Goal: Task Accomplishment & Management: Use online tool/utility

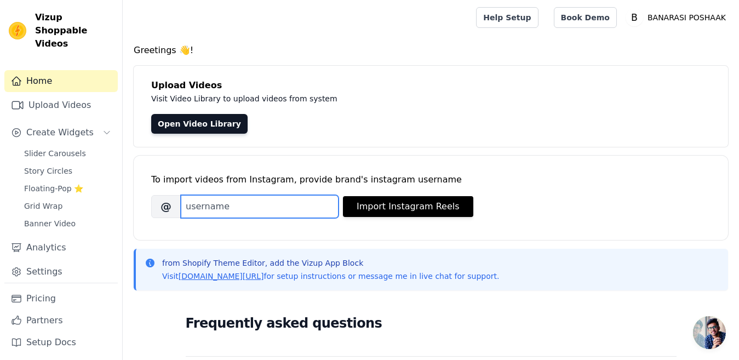
click at [211, 211] on input "Brand's Instagram Username" at bounding box center [260, 206] width 158 height 23
click at [58, 148] on span "Slider Carousels" at bounding box center [55, 153] width 62 height 11
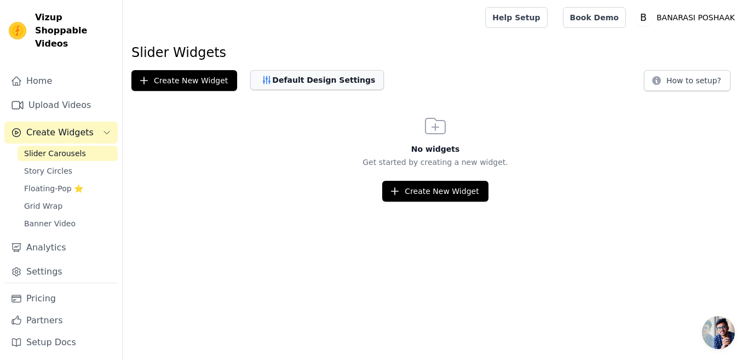
click at [261, 80] on icon "button" at bounding box center [266, 80] width 11 height 11
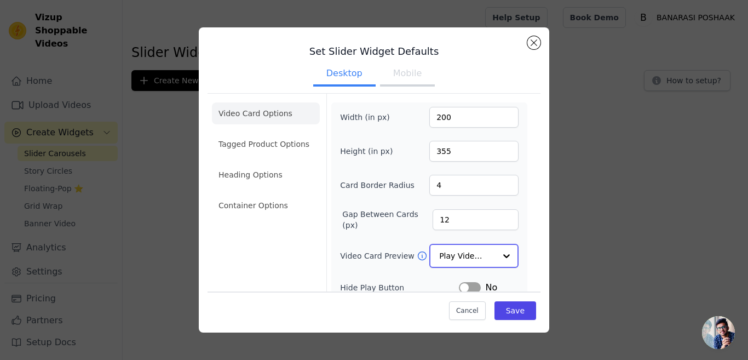
click at [501, 253] on div at bounding box center [507, 256] width 22 height 22
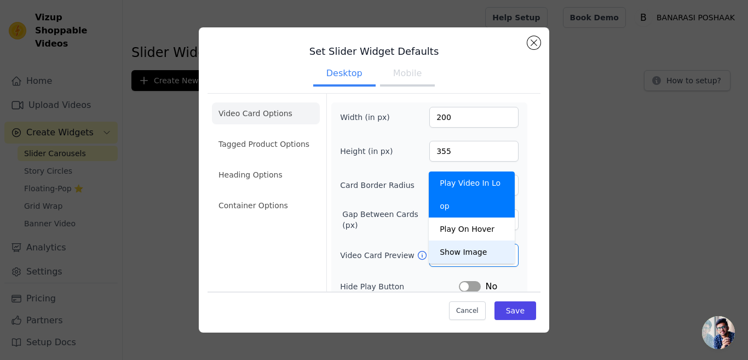
click at [524, 228] on div "Video Card Options Tagged Product Options Heading Options Container Options Wid…" at bounding box center [374, 267] width 333 height 349
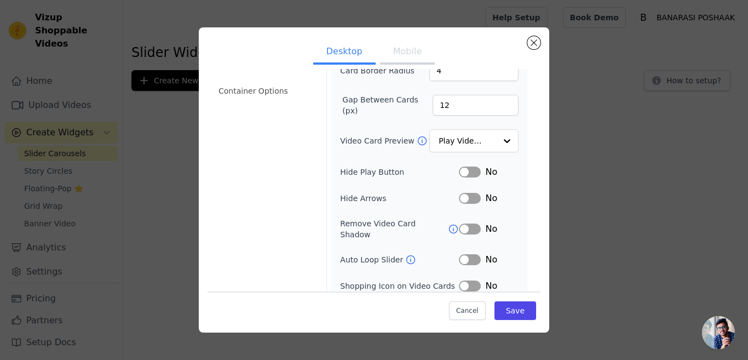
scroll to position [141, 0]
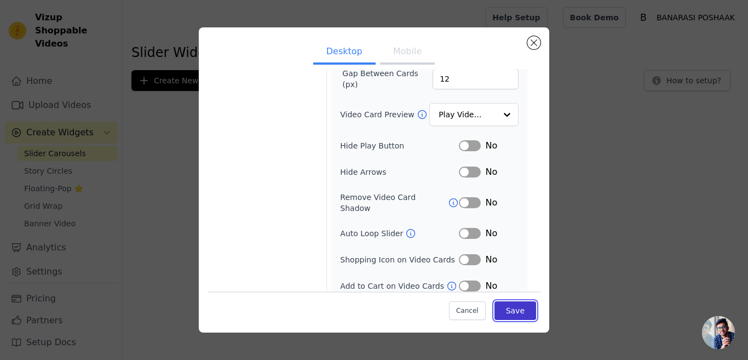
click at [511, 308] on button "Save" at bounding box center [516, 310] width 42 height 19
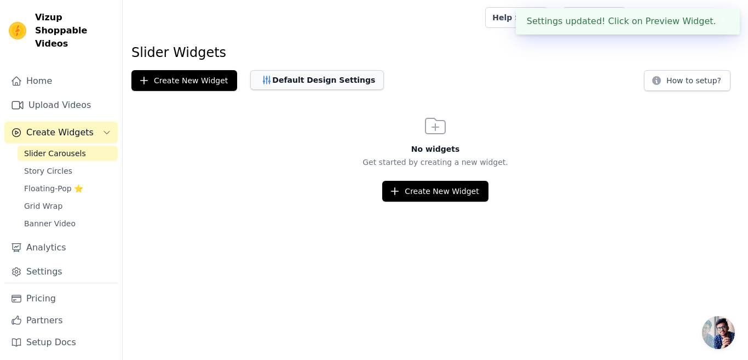
click at [266, 78] on button "Default Design Settings" at bounding box center [317, 80] width 134 height 20
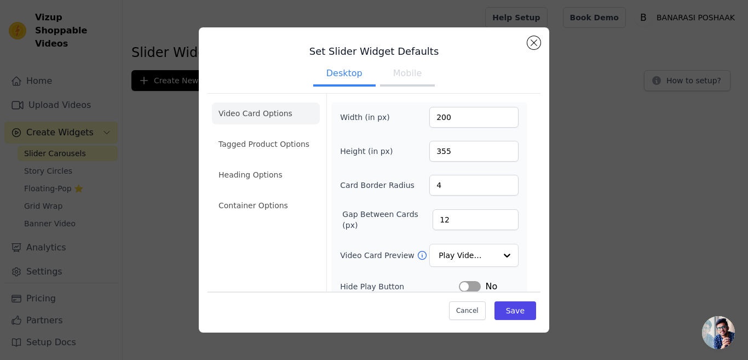
click at [398, 73] on button "Mobile" at bounding box center [407, 74] width 55 height 24
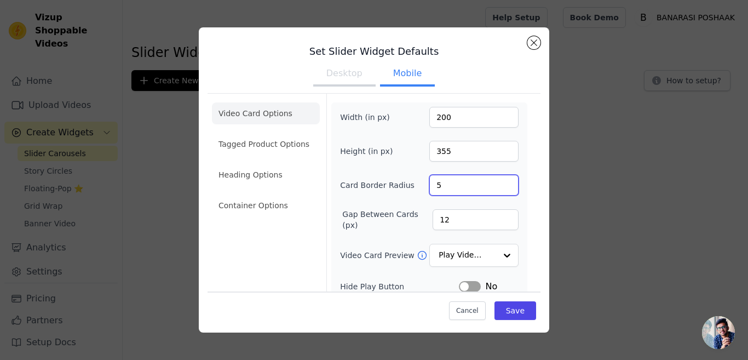
click at [496, 181] on input "5" at bounding box center [473, 185] width 89 height 21
click at [497, 189] on input "4" at bounding box center [473, 185] width 89 height 21
type input "3"
click at [497, 189] on input "3" at bounding box center [473, 185] width 89 height 21
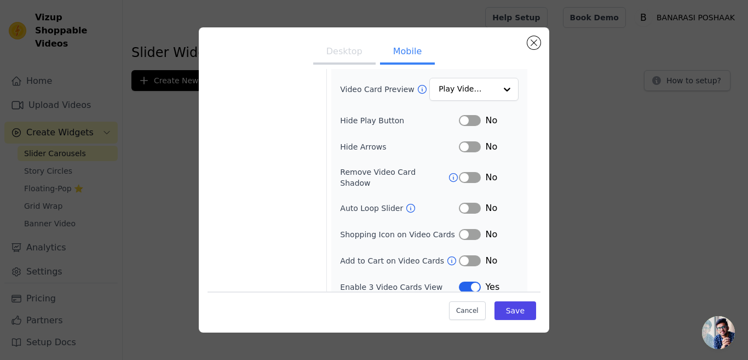
scroll to position [167, 0]
click at [503, 305] on button "Save" at bounding box center [516, 310] width 42 height 19
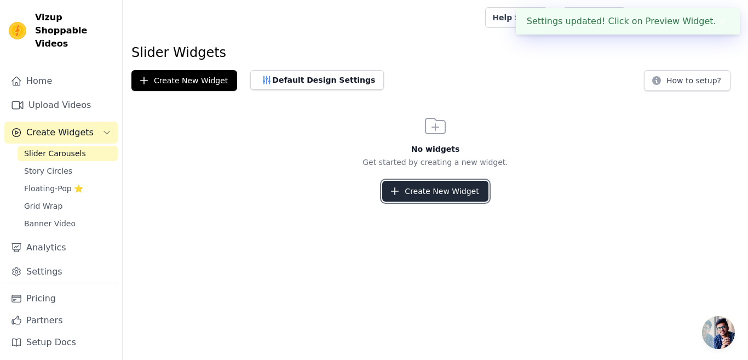
click at [436, 192] on button "Create New Widget" at bounding box center [435, 191] width 106 height 21
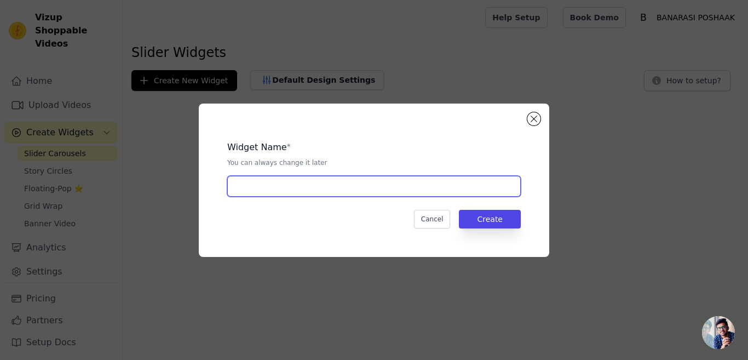
click at [433, 184] on input "text" at bounding box center [374, 186] width 294 height 21
type input "S"
type input "I"
type input "Videos"
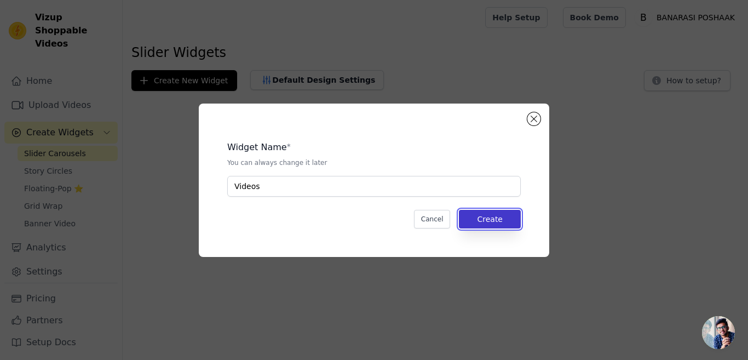
click at [499, 218] on button "Create" at bounding box center [490, 219] width 62 height 19
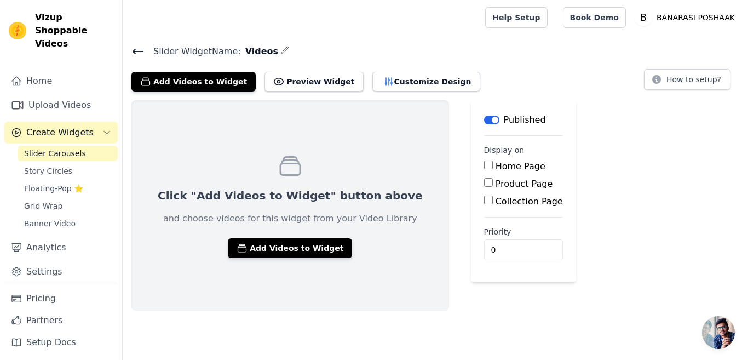
click at [484, 164] on input "Home Page" at bounding box center [488, 165] width 9 height 9
checkbox input "true"
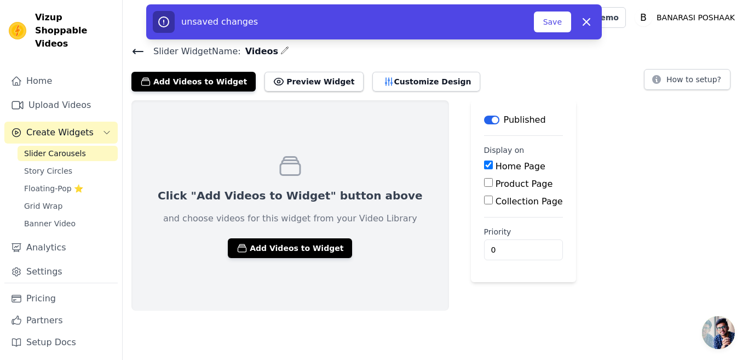
click at [484, 184] on input "Product Page" at bounding box center [488, 182] width 9 height 9
checkbox input "true"
click at [484, 230] on input "Collection Page" at bounding box center [488, 230] width 9 height 9
checkbox input "true"
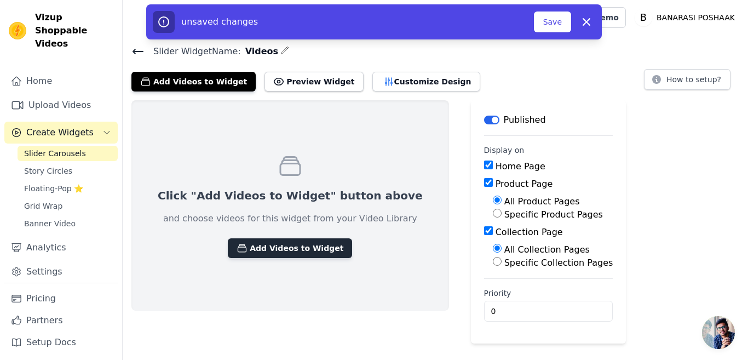
click at [256, 248] on button "Add Videos to Widget" at bounding box center [290, 248] width 124 height 20
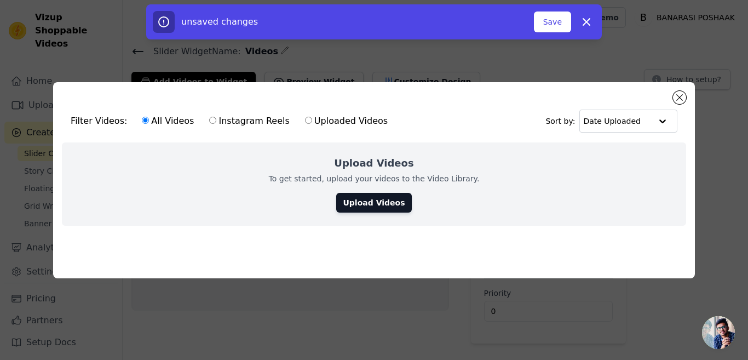
click at [209, 119] on input "Instagram Reels" at bounding box center [212, 120] width 7 height 7
radio input "true"
click at [367, 200] on link "Upload Videos" at bounding box center [373, 203] width 75 height 20
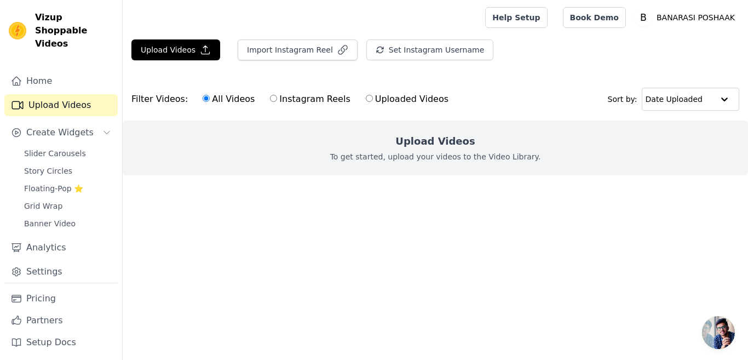
click at [270, 96] on input "Instagram Reels" at bounding box center [273, 98] width 7 height 7
radio input "true"
click at [284, 50] on button "Import Instagram Reel" at bounding box center [298, 49] width 120 height 21
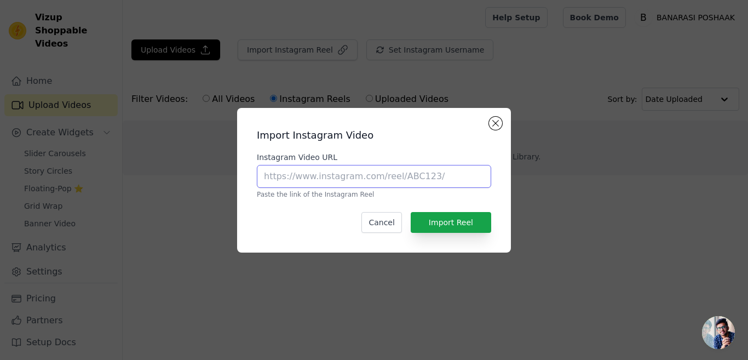
click at [322, 174] on input "Instagram Video URL" at bounding box center [374, 176] width 234 height 23
click at [333, 177] on input "Instagram Video URL" at bounding box center [374, 176] width 234 height 23
paste input "https://www.instagram.com/banarasi_poshaak/"
type input "https://www.instagram.com/banarasi_poshaak/"
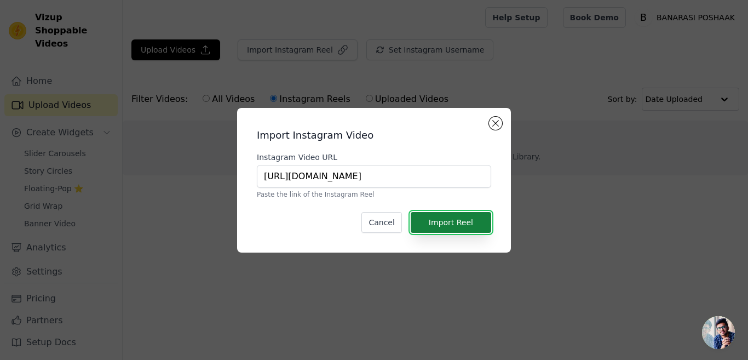
click at [435, 225] on button "Import Reel" at bounding box center [451, 222] width 81 height 21
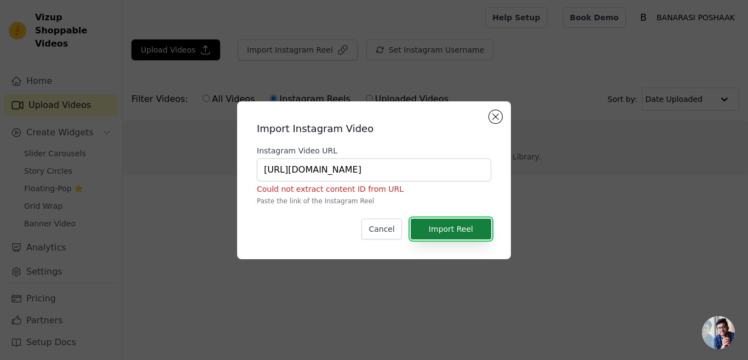
click at [438, 227] on button "Import Reel" at bounding box center [451, 229] width 81 height 21
click at [446, 171] on input "https://www.instagram.com/banarasi_poshaak/" at bounding box center [374, 169] width 234 height 23
click at [496, 117] on button "Close modal" at bounding box center [495, 116] width 13 height 13
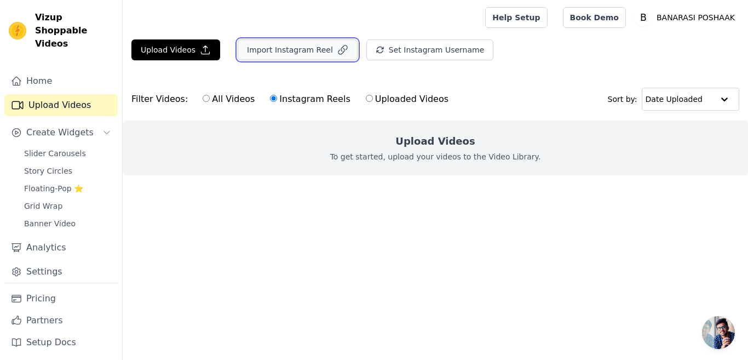
click at [279, 50] on button "Import Instagram Reel" at bounding box center [298, 49] width 120 height 21
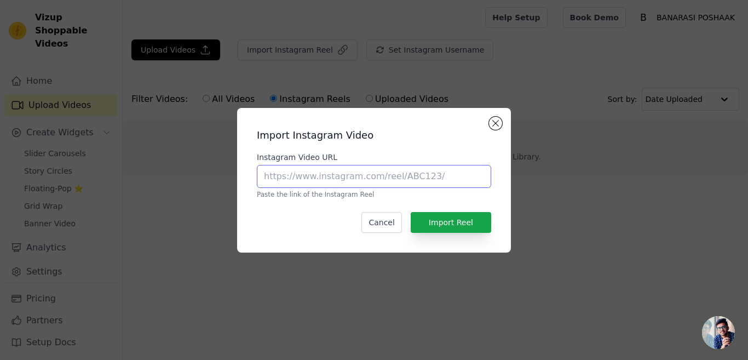
click at [315, 181] on input "Instagram Video URL" at bounding box center [374, 176] width 234 height 23
paste input "https://www.instagram.com/reel/DLpSKUUyqQI/?utm_source=ig_web_copy_link&igsh=Mz…"
type input "https://www.instagram.com/reel/DLpSKUUyqQI/?utm_source=ig_web_copy_link&igsh=Mz…"
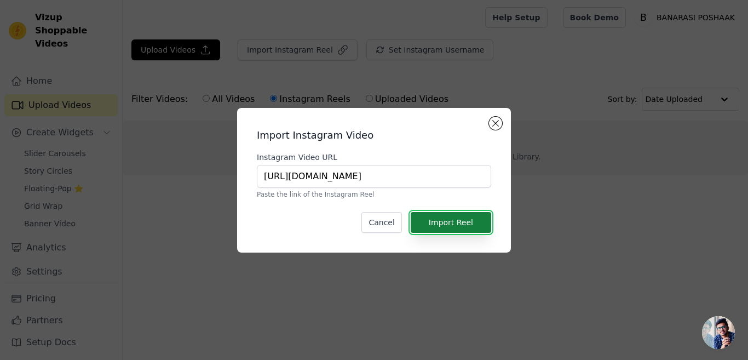
scroll to position [0, 0]
click at [440, 224] on button "Import Reel" at bounding box center [451, 222] width 81 height 21
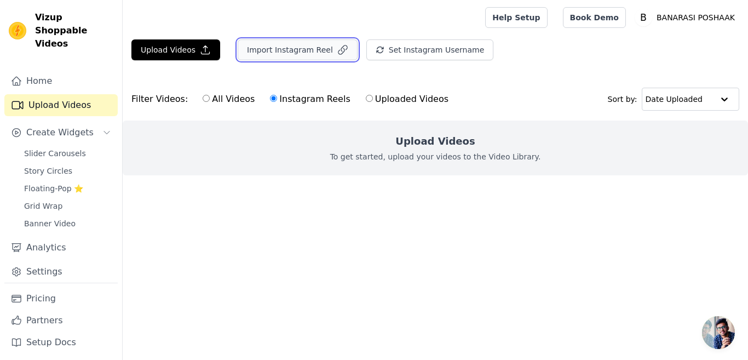
click at [293, 52] on button "Import Instagram Reel" at bounding box center [298, 49] width 120 height 21
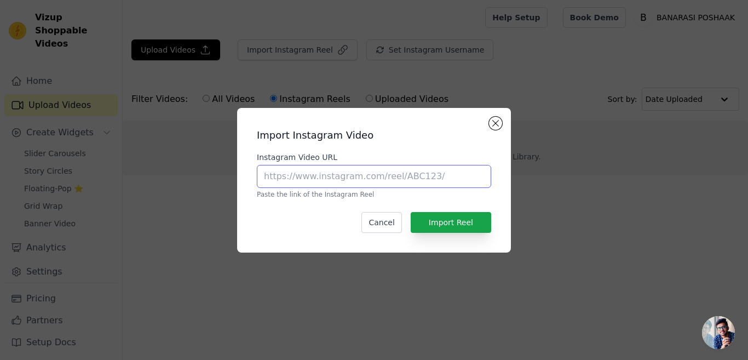
click at [393, 177] on input "Instagram Video URL" at bounding box center [374, 176] width 234 height 23
paste input "https://www.instagram.com/reel/DNmlXiryWGF/?utm_source=ig_web_copy_link&igsh=Mz…"
type input "https://www.instagram.com/reel/DNmlXiryWGF/?utm_source=ig_web_copy_link&igsh=Mz…"
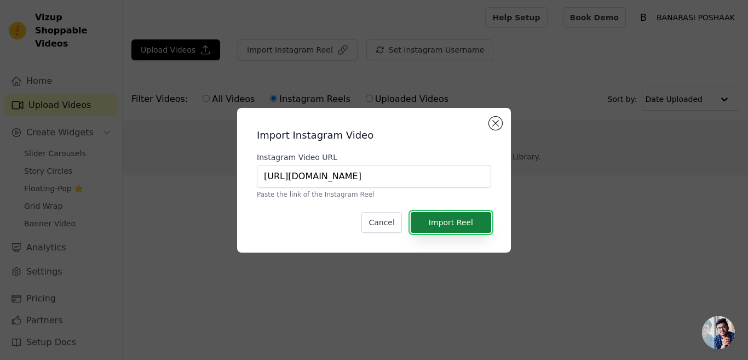
scroll to position [0, 0]
click at [440, 221] on button "Import Reel" at bounding box center [451, 222] width 81 height 21
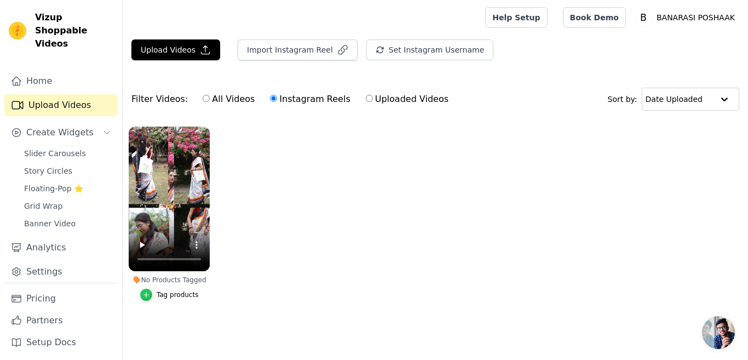
click at [149, 293] on icon "button" at bounding box center [146, 295] width 8 height 8
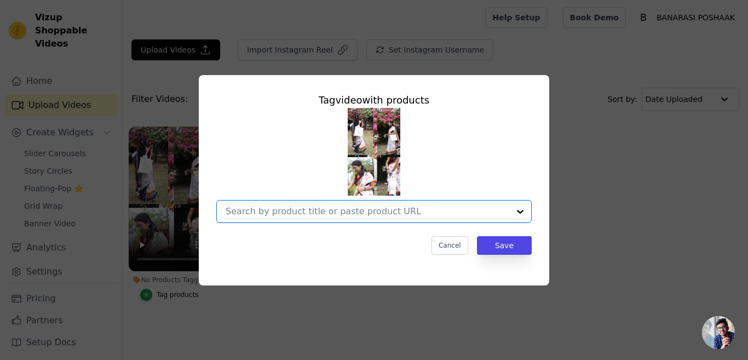
click at [295, 210] on input "No Products Tagged Tag video with products Option undefined, selected. Select i…" at bounding box center [368, 211] width 284 height 10
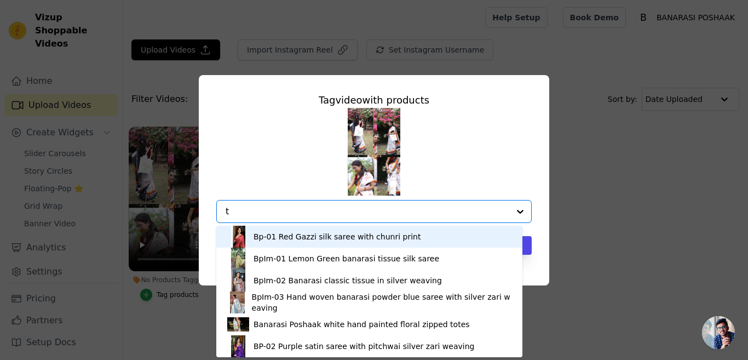
type input "to"
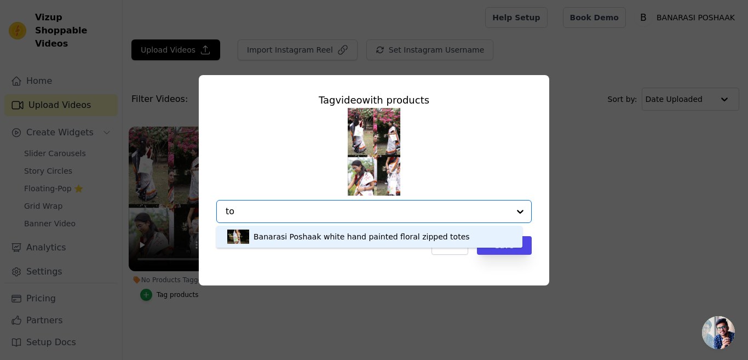
click at [238, 240] on img at bounding box center [238, 237] width 22 height 22
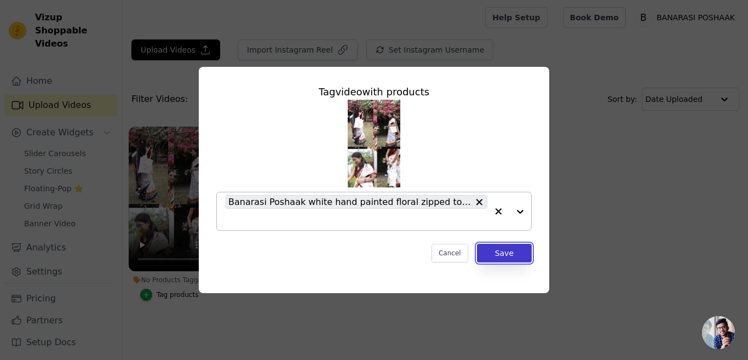
click at [491, 246] on button "Save" at bounding box center [504, 253] width 55 height 19
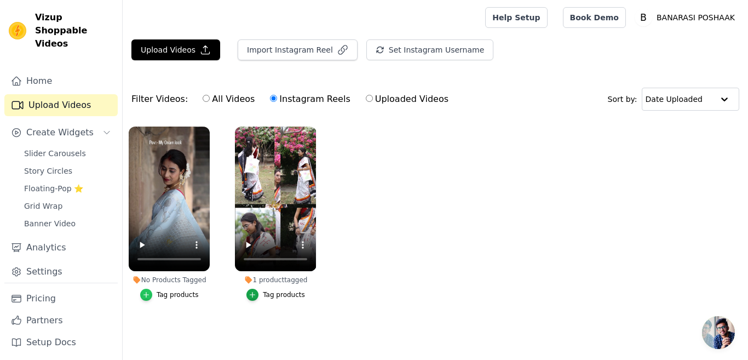
click at [148, 294] on icon "button" at bounding box center [146, 294] width 5 height 5
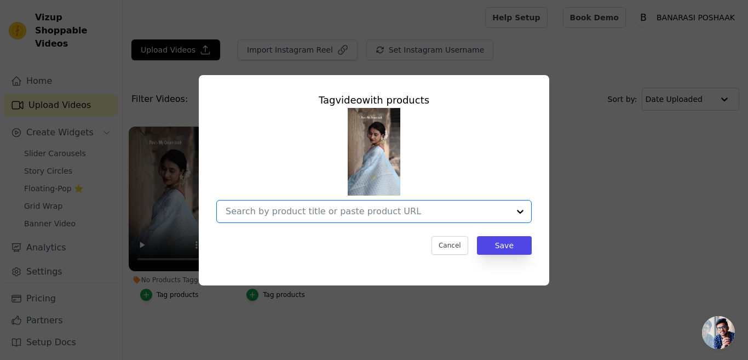
click at [318, 211] on input "No Products Tagged Tag video with products Option undefined, selected. Select i…" at bounding box center [368, 211] width 284 height 10
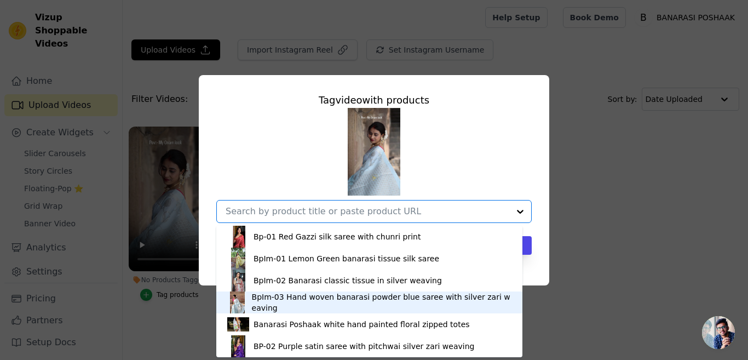
click at [283, 300] on div "BpIm-03 Hand woven banarasi powder blue saree with silver zari weaving" at bounding box center [382, 302] width 260 height 22
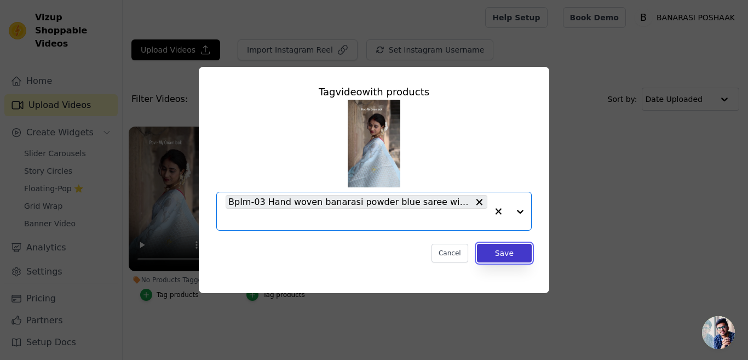
click at [505, 254] on button "Save" at bounding box center [504, 253] width 55 height 19
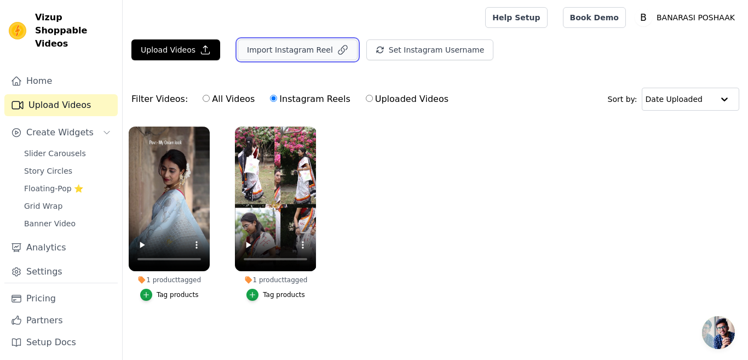
click at [311, 48] on button "Import Instagram Reel" at bounding box center [298, 49] width 120 height 21
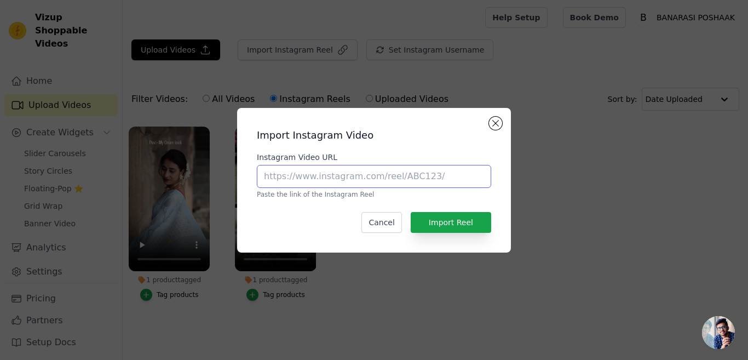
click at [349, 179] on input "Instagram Video URL" at bounding box center [374, 176] width 234 height 23
paste input "https://www.instagram.com/reel/DG4zlmPybHI/?utm_source=ig_web_copy_link&igsh=Mz…"
type input "https://www.instagram.com/reel/DG4zlmPybHI/?utm_source=ig_web_copy_link&igsh=Mz…"
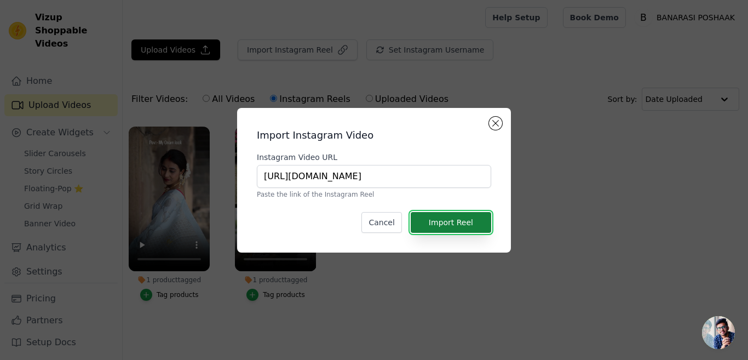
scroll to position [0, 0]
click at [441, 225] on button "Import Reel" at bounding box center [451, 222] width 81 height 21
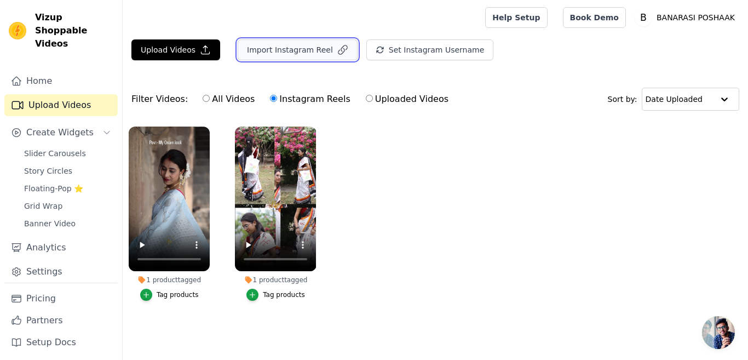
click at [298, 47] on button "Import Instagram Reel" at bounding box center [298, 49] width 120 height 21
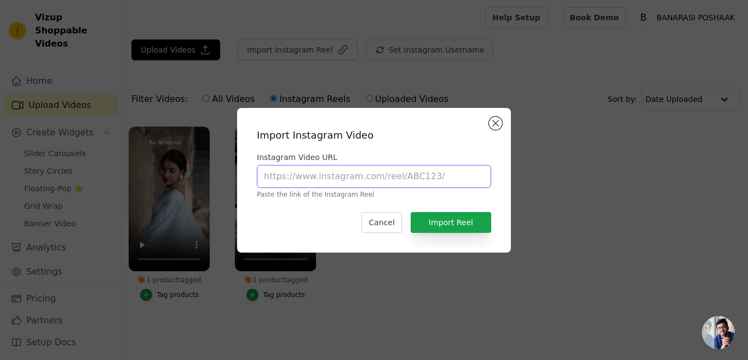
click at [359, 176] on input "Instagram Video URL" at bounding box center [374, 176] width 234 height 23
paste input "https://www.instagram.com/reel/DF4rphgSnNB/?utm_source=ig_web_copy_link&igsh=Mz…"
type input "https://www.instagram.com/reel/DF4rphgSnNB/?utm_source=ig_web_copy_link&igsh=Mz…"
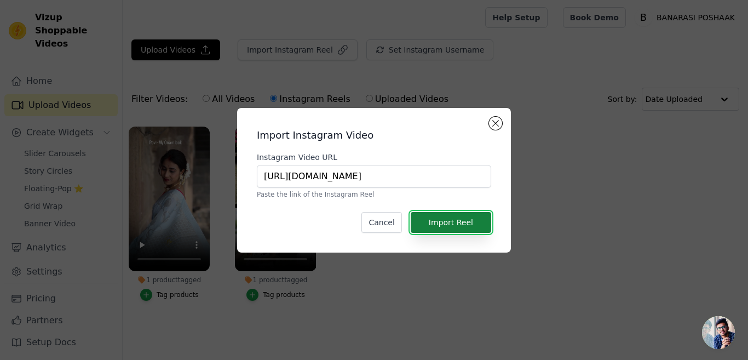
scroll to position [0, 0]
click at [439, 221] on button "Import Reel" at bounding box center [451, 222] width 81 height 21
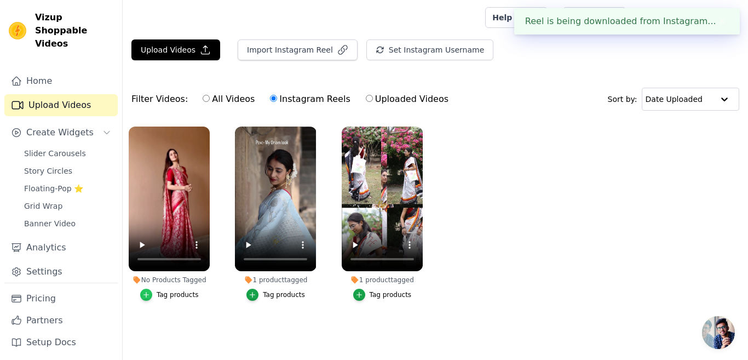
click at [148, 295] on icon "button" at bounding box center [146, 295] width 8 height 8
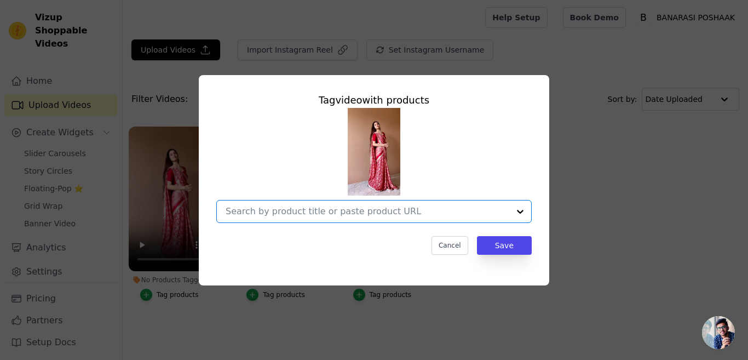
click at [266, 208] on input "No Products Tagged Tag video with products Option undefined, selected. Select i…" at bounding box center [368, 211] width 284 height 10
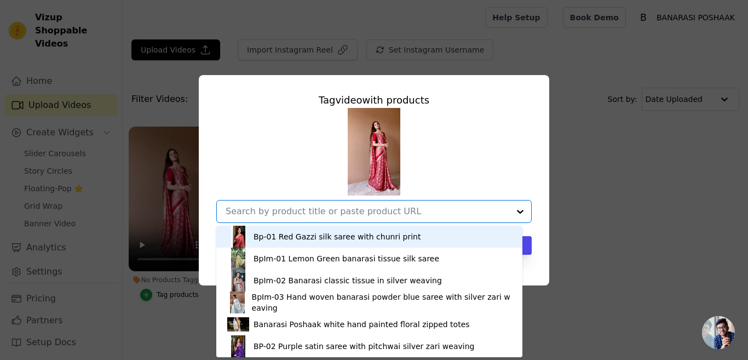
click at [238, 238] on img at bounding box center [238, 237] width 22 height 22
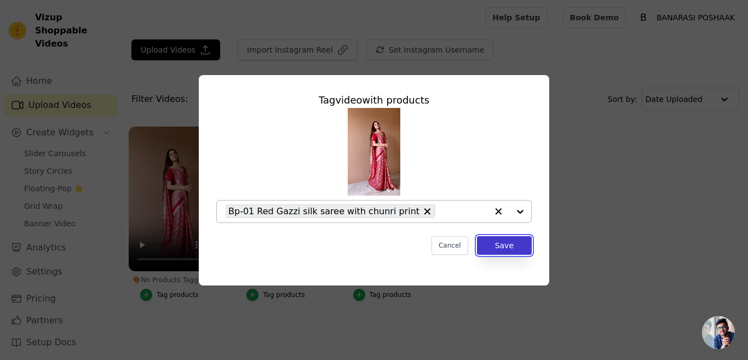
click at [508, 245] on button "Save" at bounding box center [504, 245] width 55 height 19
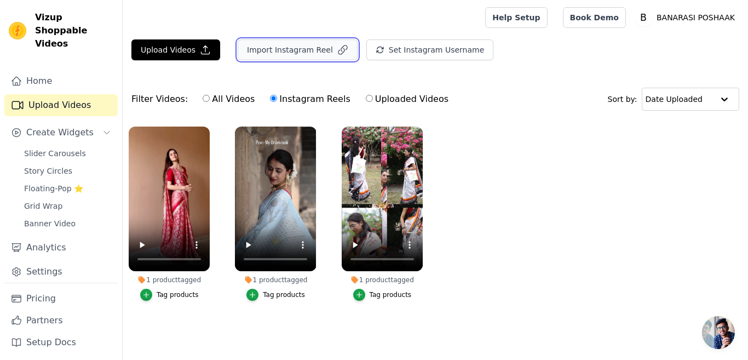
click at [293, 48] on button "Import Instagram Reel" at bounding box center [298, 49] width 120 height 21
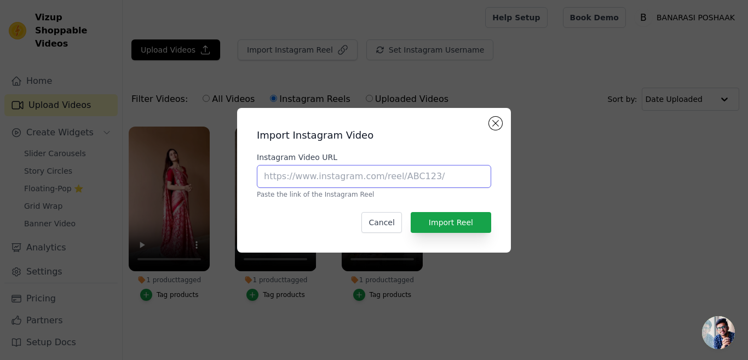
click at [288, 173] on input "Instagram Video URL" at bounding box center [374, 176] width 234 height 23
paste input "https://www.instagram.com/reel/DFKdEFmScTM/?utm_source=ig_web_copy_link&igsh=Mz…"
type input "https://www.instagram.com/reel/DFKdEFmScTM/?utm_source=ig_web_copy_link&igsh=Mz…"
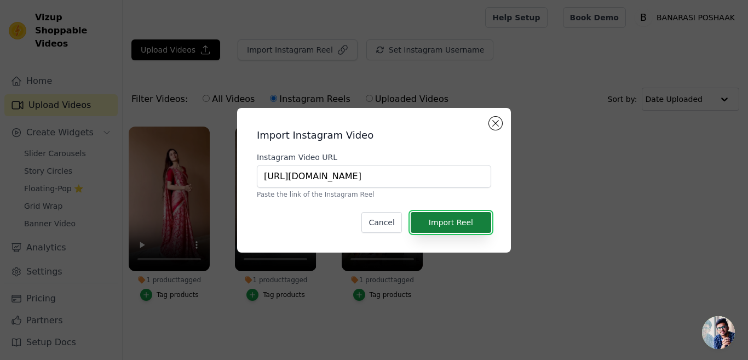
scroll to position [0, 0]
click at [447, 228] on button "Import Reel" at bounding box center [451, 222] width 81 height 21
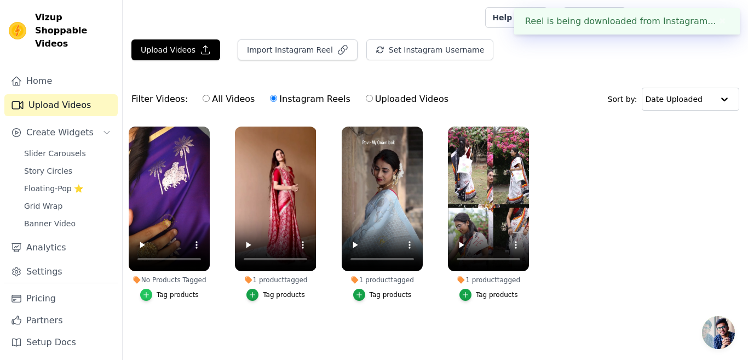
click at [147, 293] on icon "button" at bounding box center [146, 295] width 8 height 8
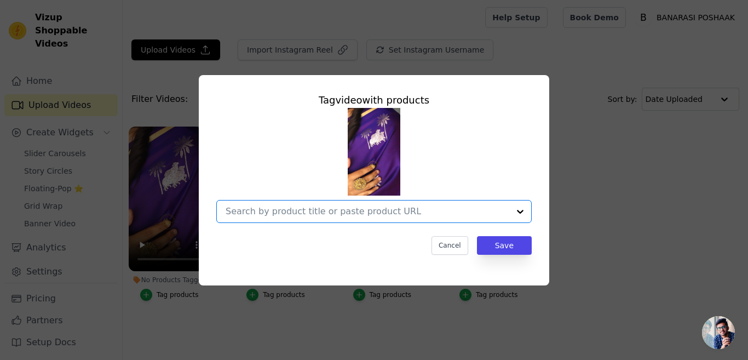
click at [356, 209] on input "No Products Tagged Tag video with products Option undefined, selected. Select i…" at bounding box center [368, 211] width 284 height 10
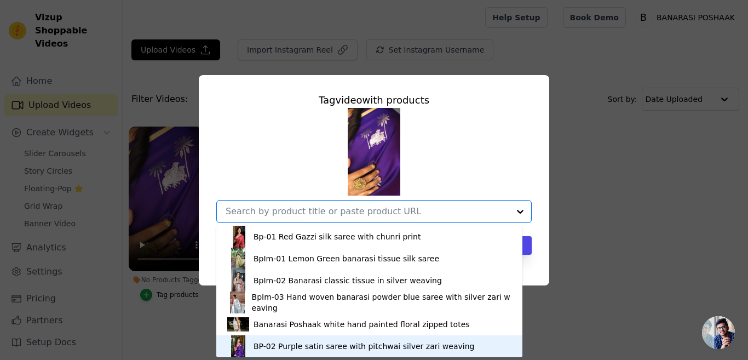
click at [242, 346] on img at bounding box center [238, 346] width 22 height 22
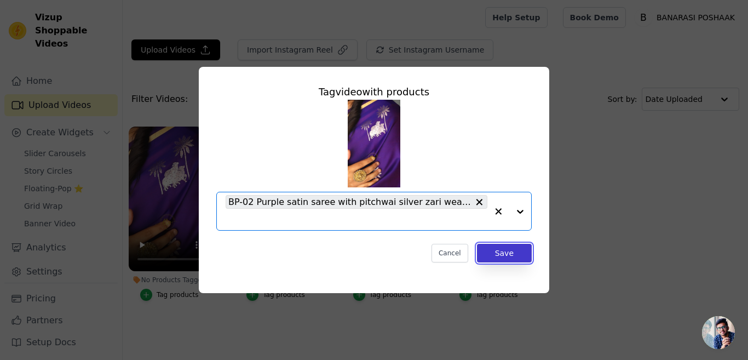
click at [506, 251] on button "Save" at bounding box center [504, 253] width 55 height 19
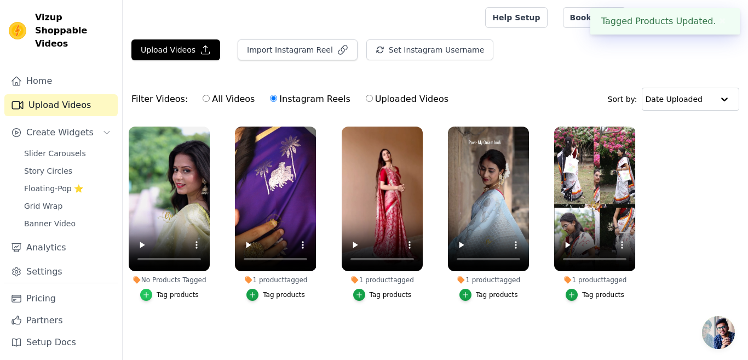
click at [148, 291] on icon "button" at bounding box center [146, 295] width 8 height 8
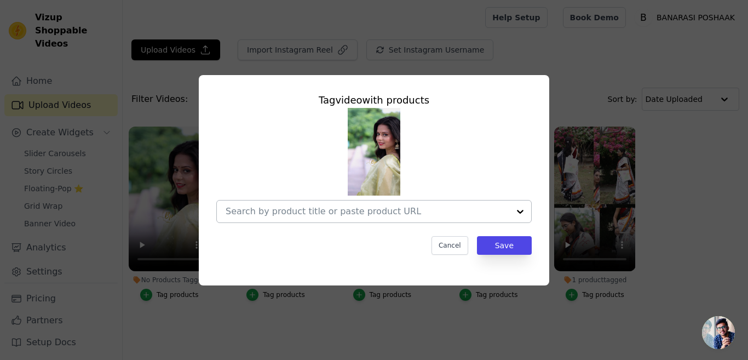
click at [277, 210] on input "No Products Tagged Tag video with products Cancel Save Tag products" at bounding box center [368, 211] width 284 height 10
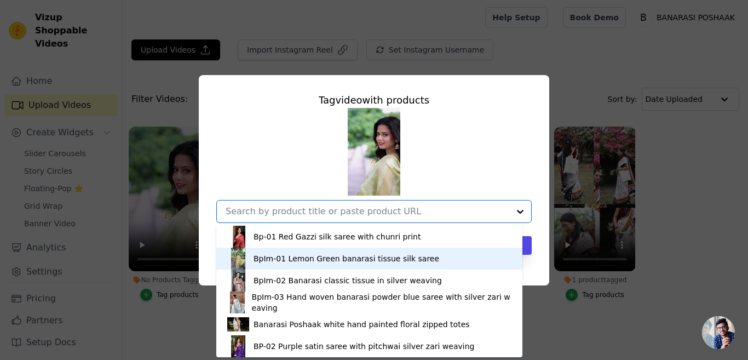
click at [240, 264] on img at bounding box center [238, 259] width 22 height 22
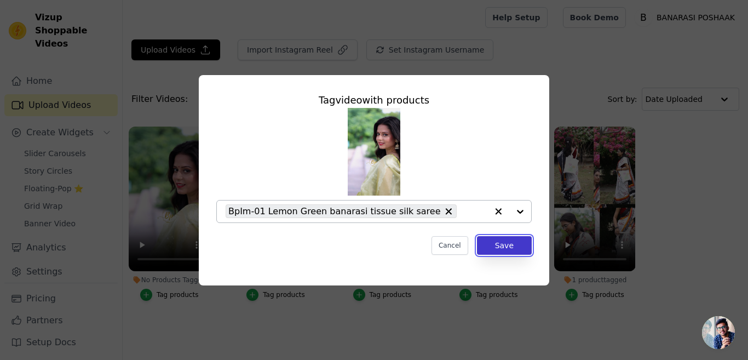
click at [509, 244] on button "Save" at bounding box center [504, 245] width 55 height 19
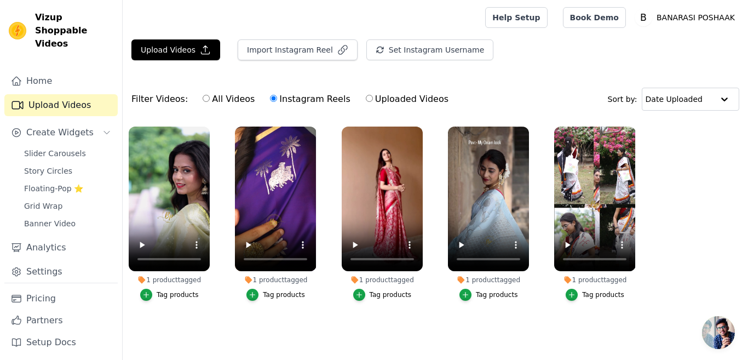
click at [328, 63] on div "Import Instagram Reel" at bounding box center [293, 54] width 129 height 30
click at [297, 49] on button "Import Instagram Reel" at bounding box center [298, 49] width 120 height 21
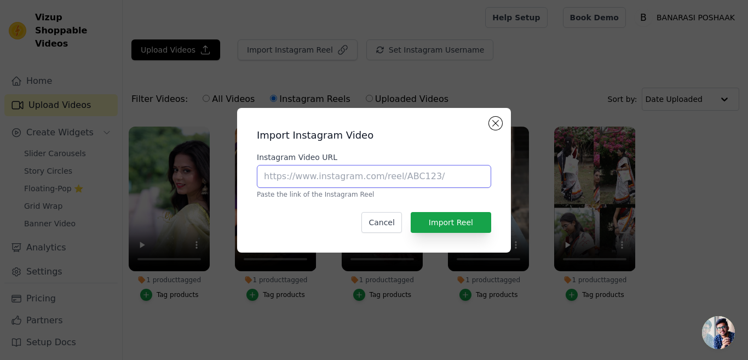
click at [333, 174] on input "Instagram Video URL" at bounding box center [374, 176] width 234 height 23
paste input "https://www.instagram.com/reel/DEl31pxS3WM/?utm_source=ig_web_copy_link&igsh=Mz…"
type input "https://www.instagram.com/reel/DEl31pxS3WM/?utm_source=ig_web_copy_link&igsh=Mz…"
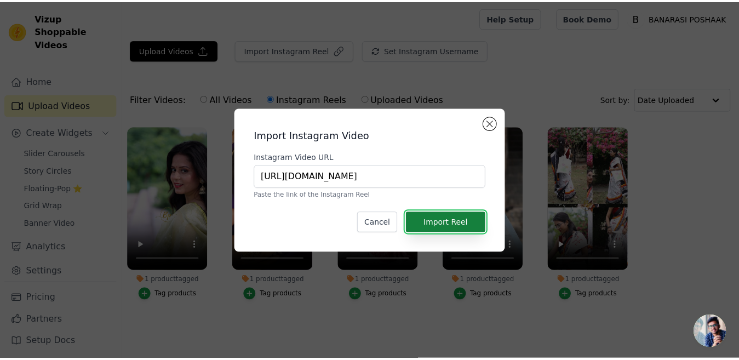
scroll to position [0, 0]
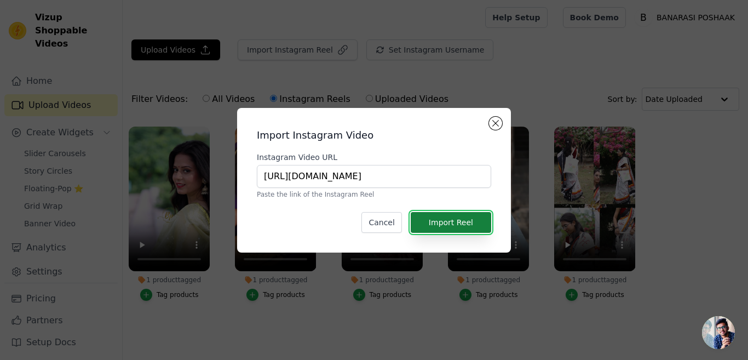
click at [451, 224] on button "Import Reel" at bounding box center [451, 222] width 81 height 21
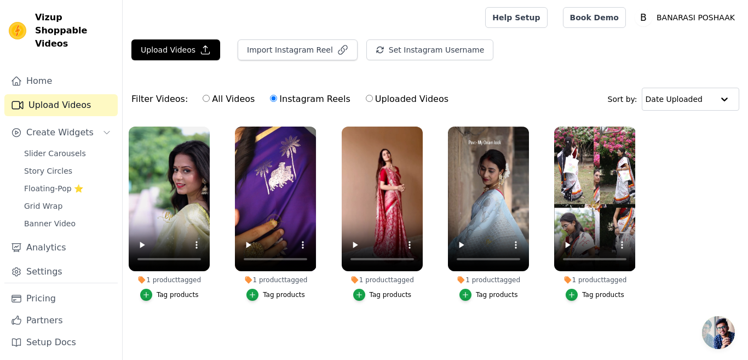
click at [203, 99] on input "All Videos" at bounding box center [206, 98] width 7 height 7
radio input "true"
click at [39, 70] on link "Home" at bounding box center [60, 81] width 113 height 22
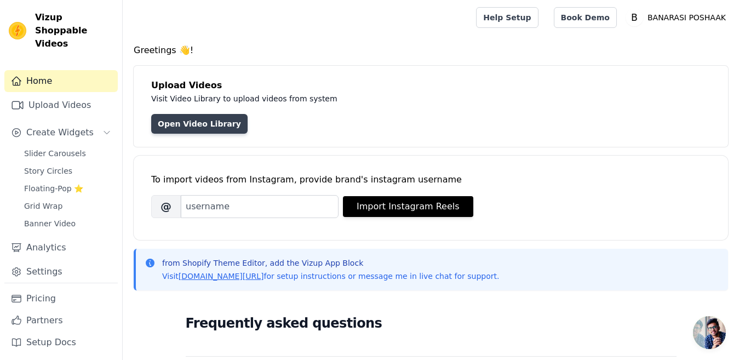
click at [193, 122] on link "Open Video Library" at bounding box center [199, 124] width 96 height 20
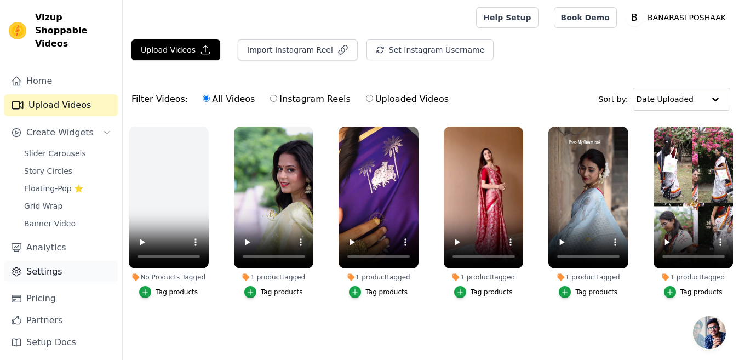
click at [32, 261] on link "Settings" at bounding box center [60, 272] width 113 height 22
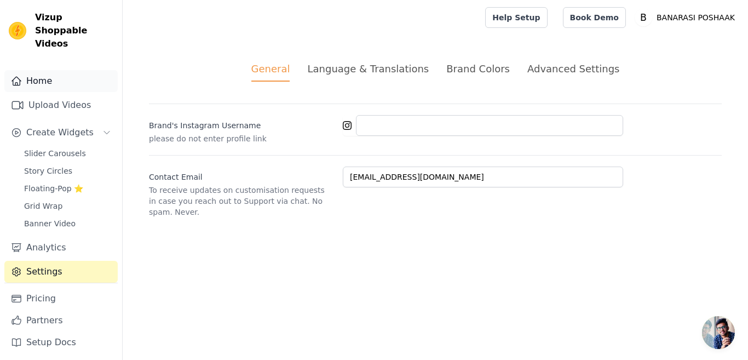
click at [38, 70] on link "Home" at bounding box center [60, 81] width 113 height 22
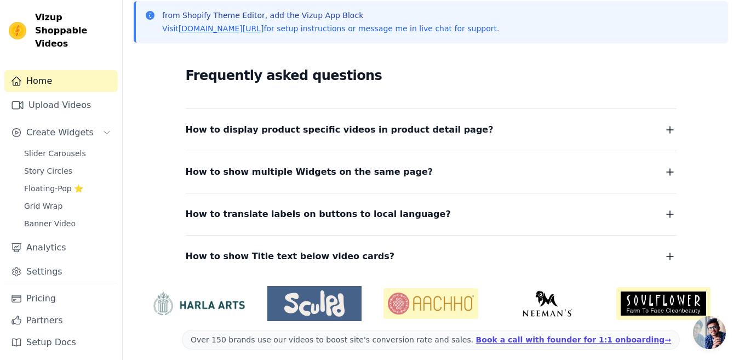
scroll to position [255, 0]
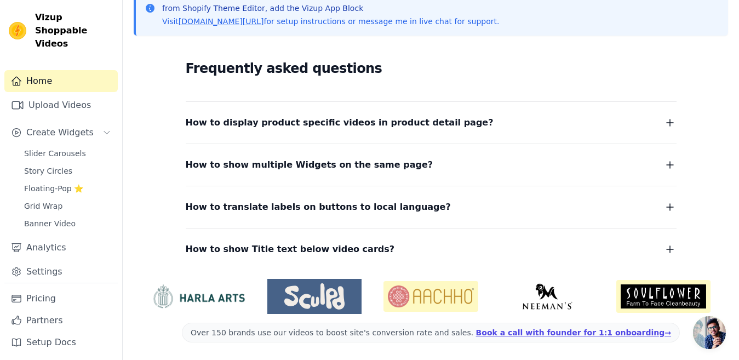
click at [669, 122] on icon "button" at bounding box center [669, 122] width 13 height 13
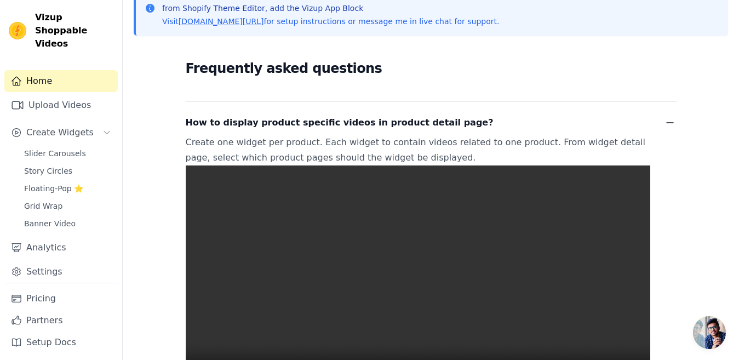
click at [672, 122] on icon "button" at bounding box center [669, 122] width 13 height 13
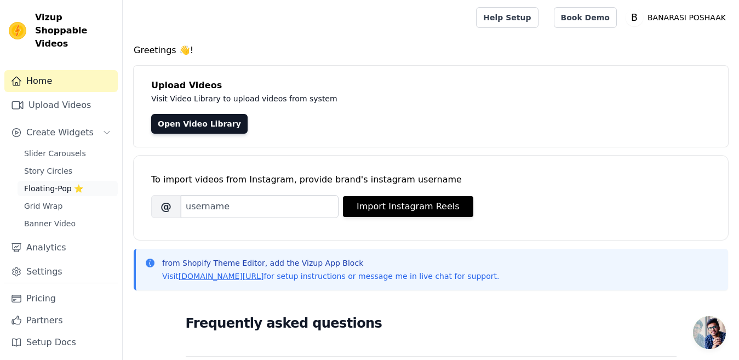
click at [49, 183] on span "Floating-Pop ⭐" at bounding box center [53, 188] width 59 height 11
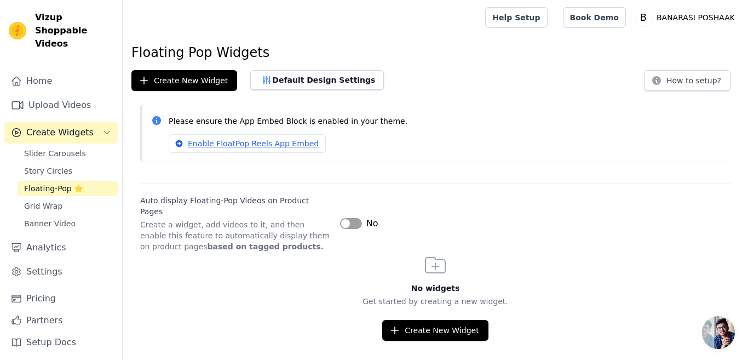
click at [348, 218] on button "Label" at bounding box center [351, 223] width 22 height 11
click at [677, 19] on p "BANARASI POSHAAK" at bounding box center [695, 18] width 87 height 20
click at [661, 49] on link "Settings" at bounding box center [686, 46] width 105 height 20
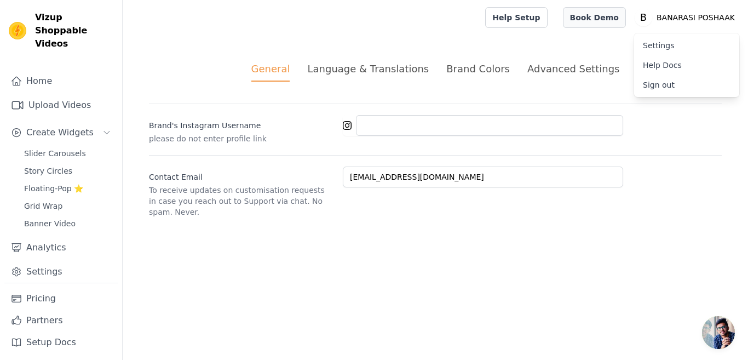
click at [600, 20] on link "Book Demo" at bounding box center [594, 17] width 63 height 21
click at [40, 261] on link "Settings" at bounding box center [60, 272] width 113 height 22
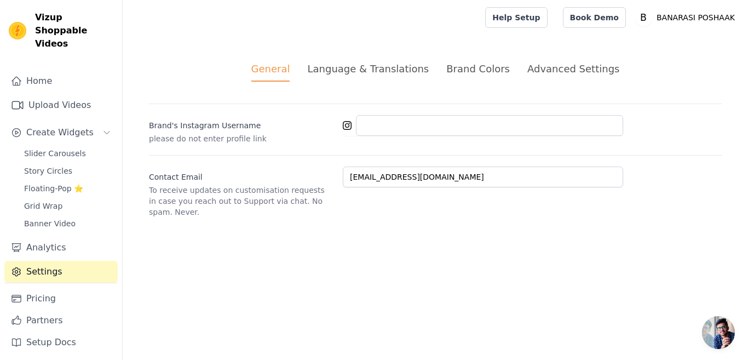
click at [40, 261] on link "Settings" at bounding box center [60, 272] width 113 height 22
click at [16, 268] on icon "Sidebar" at bounding box center [17, 272] width 8 height 8
